Goal: Task Accomplishment & Management: Use online tool/utility

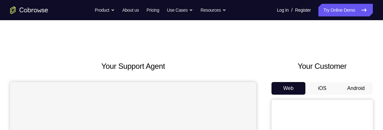
click at [362, 92] on button "Android" at bounding box center [356, 88] width 34 height 13
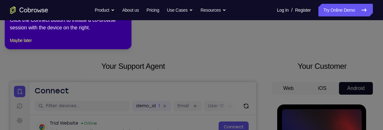
click at [336, 114] on icon at bounding box center [189, 63] width 385 height 133
click at [28, 44] on button "Maybe later" at bounding box center [21, 41] width 22 height 8
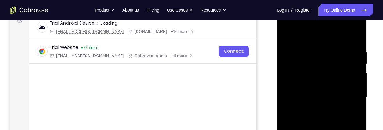
scroll to position [169, 0]
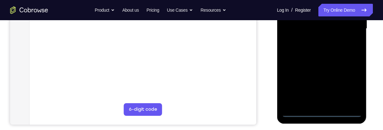
click at [320, 112] on div at bounding box center [321, 28] width 80 height 177
click at [350, 87] on div at bounding box center [321, 28] width 80 height 177
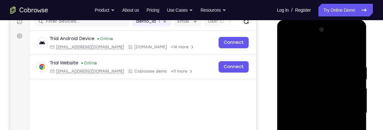
scroll to position [77, 0]
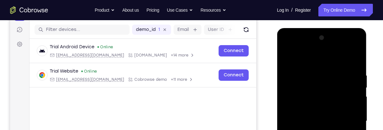
click at [338, 61] on div at bounding box center [321, 121] width 80 height 177
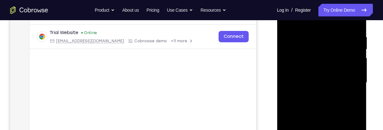
scroll to position [115, 0]
click at [348, 82] on div at bounding box center [321, 83] width 80 height 177
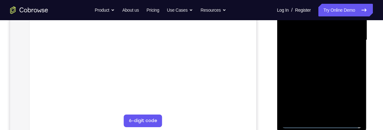
scroll to position [163, 0]
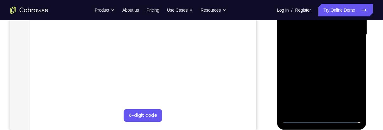
click at [314, 110] on div at bounding box center [321, 34] width 80 height 177
click at [339, 29] on div at bounding box center [321, 34] width 80 height 177
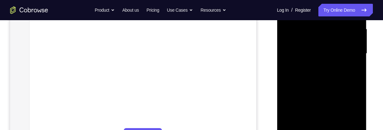
scroll to position [141, 0]
click at [333, 44] on div at bounding box center [321, 57] width 80 height 177
click at [340, 57] on div at bounding box center [321, 57] width 80 height 177
click at [338, 77] on div at bounding box center [321, 57] width 80 height 177
click at [327, 75] on div at bounding box center [321, 57] width 80 height 177
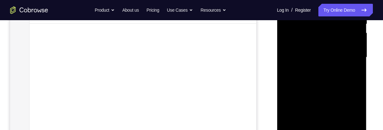
click at [330, 79] on div at bounding box center [321, 57] width 80 height 177
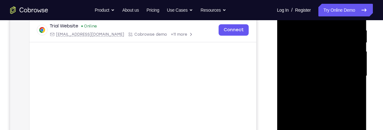
scroll to position [104, 0]
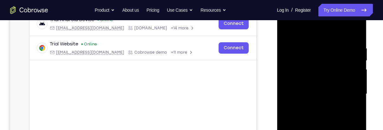
click at [356, 40] on div at bounding box center [321, 94] width 80 height 177
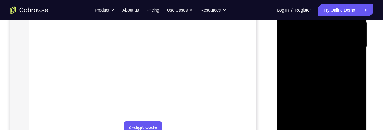
scroll to position [152, 0]
click at [357, 71] on div at bounding box center [321, 46] width 80 height 177
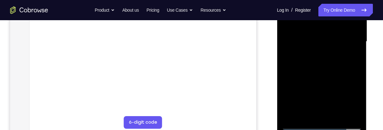
scroll to position [157, 0]
click at [356, 64] on div at bounding box center [321, 40] width 80 height 177
click at [356, 65] on div at bounding box center [321, 40] width 80 height 177
click at [358, 62] on div at bounding box center [321, 40] width 80 height 177
click at [356, 66] on div at bounding box center [321, 40] width 80 height 177
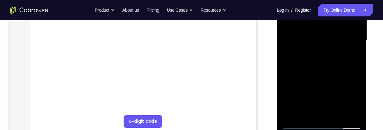
click at [357, 65] on div at bounding box center [321, 40] width 80 height 177
click at [357, 63] on div at bounding box center [321, 40] width 80 height 177
click at [359, 63] on div at bounding box center [321, 40] width 80 height 177
click at [357, 65] on div at bounding box center [321, 40] width 80 height 177
click at [356, 67] on div at bounding box center [321, 40] width 80 height 177
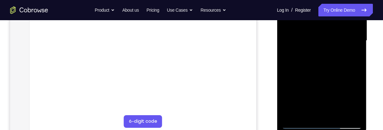
click at [287, 64] on div at bounding box center [321, 40] width 80 height 177
click at [355, 48] on div at bounding box center [321, 40] width 80 height 177
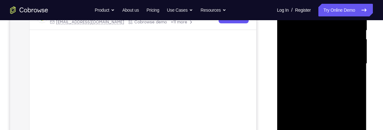
scroll to position [134, 0]
click at [356, 72] on div at bounding box center [321, 64] width 80 height 177
click at [356, 73] on div at bounding box center [321, 64] width 80 height 177
click at [357, 73] on div at bounding box center [321, 64] width 80 height 177
click at [356, 68] on div at bounding box center [321, 64] width 80 height 177
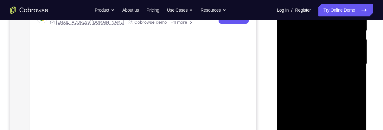
click at [358, 68] on div at bounding box center [321, 64] width 80 height 177
click at [354, 72] on div at bounding box center [321, 64] width 80 height 177
click at [357, 69] on div at bounding box center [321, 64] width 80 height 177
click at [359, 67] on div at bounding box center [321, 64] width 80 height 177
click at [359, 69] on div at bounding box center [321, 64] width 80 height 177
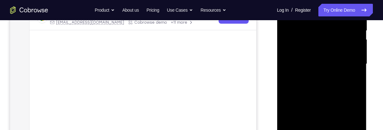
click at [358, 71] on div at bounding box center [321, 64] width 80 height 177
click at [357, 68] on div at bounding box center [321, 64] width 80 height 177
click at [355, 70] on div at bounding box center [321, 64] width 80 height 177
click at [359, 69] on div at bounding box center [321, 64] width 80 height 177
click at [358, 74] on div at bounding box center [321, 64] width 80 height 177
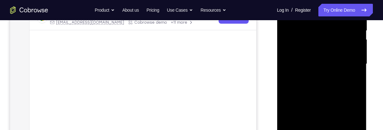
click at [357, 70] on div at bounding box center [321, 64] width 80 height 177
click at [358, 91] on div at bounding box center [321, 64] width 80 height 177
click at [361, 89] on div at bounding box center [322, 65] width 90 height 189
click at [360, 91] on div at bounding box center [321, 64] width 80 height 177
click at [358, 90] on div at bounding box center [321, 64] width 80 height 177
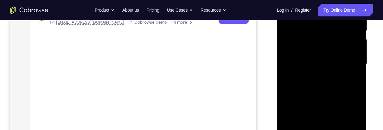
click at [360, 89] on div at bounding box center [321, 64] width 80 height 177
click at [288, 90] on div at bounding box center [321, 64] width 80 height 177
click at [359, 91] on div at bounding box center [321, 64] width 80 height 177
click at [360, 91] on div at bounding box center [321, 64] width 80 height 177
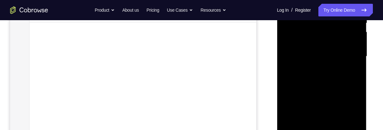
scroll to position [142, 0]
click at [359, 79] on div at bounding box center [321, 56] width 80 height 177
click at [361, 81] on div at bounding box center [322, 57] width 90 height 189
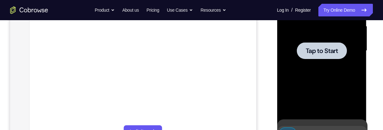
scroll to position [149, 0]
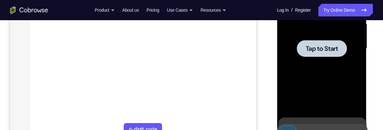
click at [329, 50] on span "Tap to Start" at bounding box center [321, 49] width 32 height 6
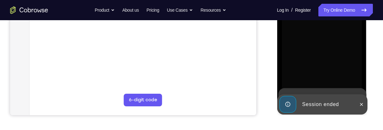
scroll to position [180, 0]
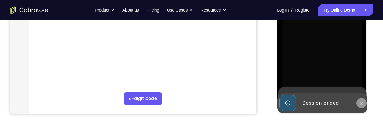
click at [359, 103] on icon at bounding box center [360, 103] width 5 height 5
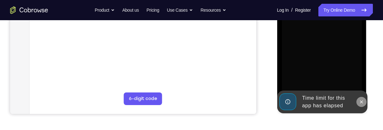
click at [360, 102] on icon at bounding box center [360, 102] width 5 height 5
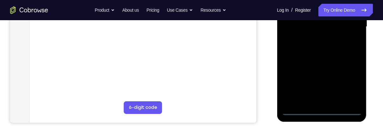
scroll to position [177, 0]
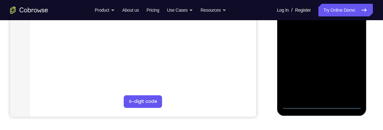
click at [322, 103] on div at bounding box center [321, 20] width 80 height 177
click at [347, 77] on div at bounding box center [321, 20] width 80 height 177
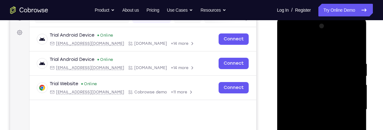
scroll to position [86, 0]
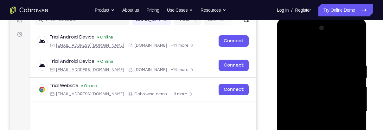
click at [330, 50] on div at bounding box center [321, 111] width 80 height 177
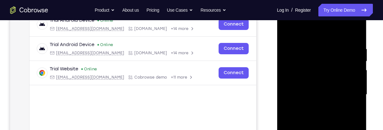
scroll to position [104, 0]
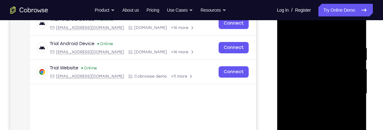
click at [349, 92] on div at bounding box center [321, 93] width 80 height 177
click at [316, 105] on div at bounding box center [321, 93] width 80 height 177
click at [327, 87] on div at bounding box center [321, 93] width 80 height 177
click at [318, 82] on div at bounding box center [321, 93] width 80 height 177
click at [337, 94] on div at bounding box center [321, 93] width 80 height 177
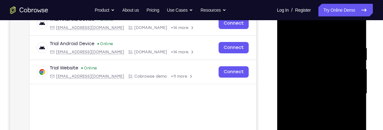
click at [336, 114] on div at bounding box center [321, 93] width 80 height 177
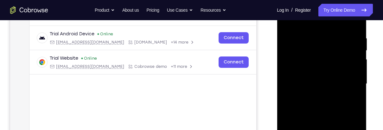
scroll to position [109, 0]
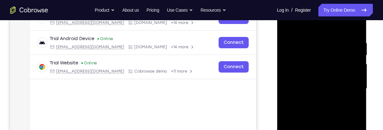
click at [356, 34] on div at bounding box center [321, 88] width 80 height 177
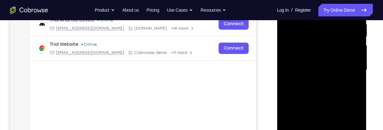
scroll to position [128, 0]
click at [355, 77] on div at bounding box center [321, 69] width 80 height 177
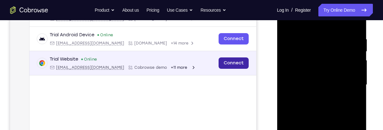
scroll to position [0, 0]
